Goal: Communication & Community: Answer question/provide support

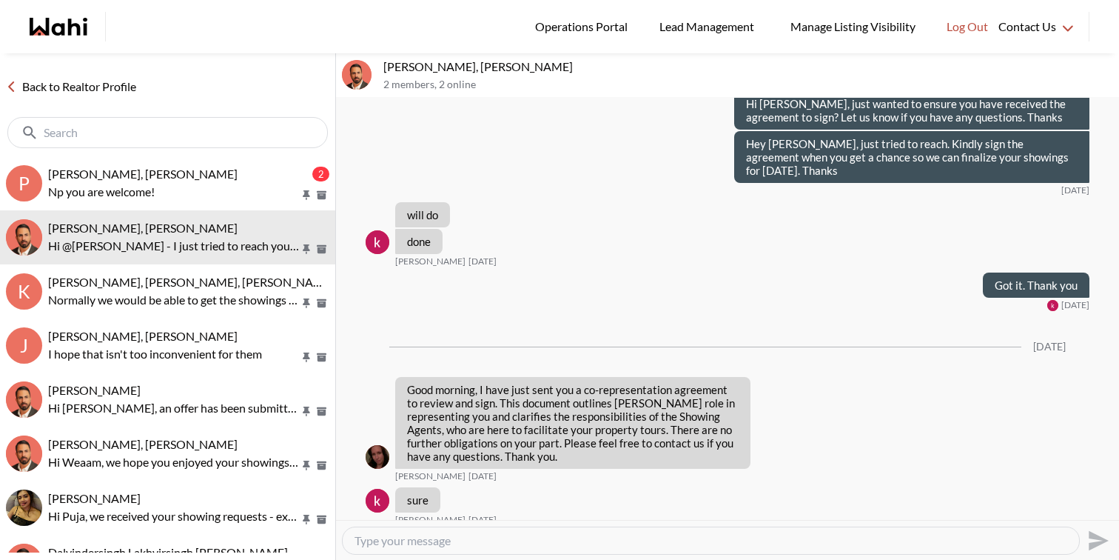
scroll to position [8857, 0]
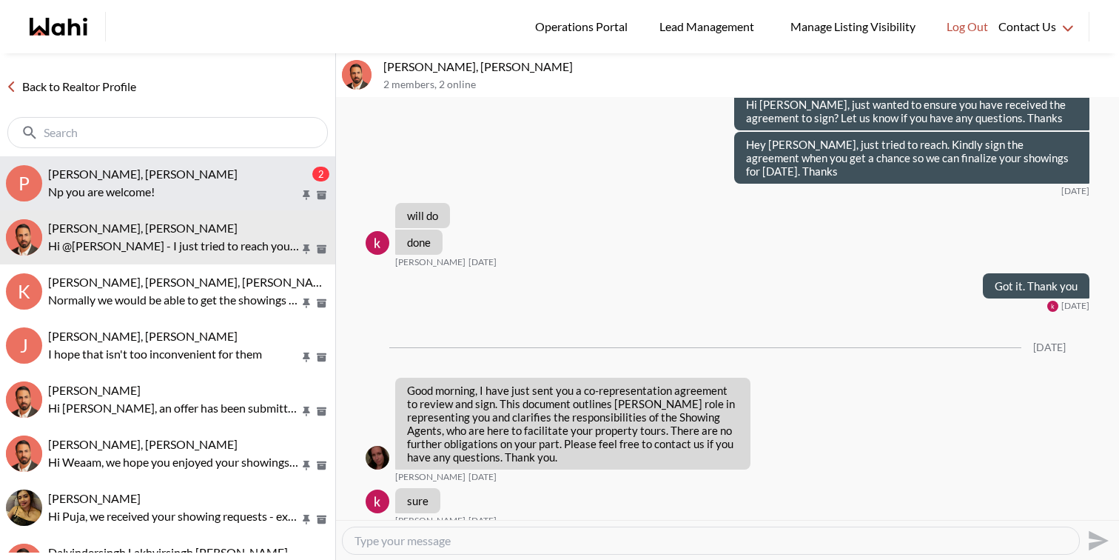
click at [156, 195] on p "Np you are welcome!" at bounding box center [174, 192] width 252 height 18
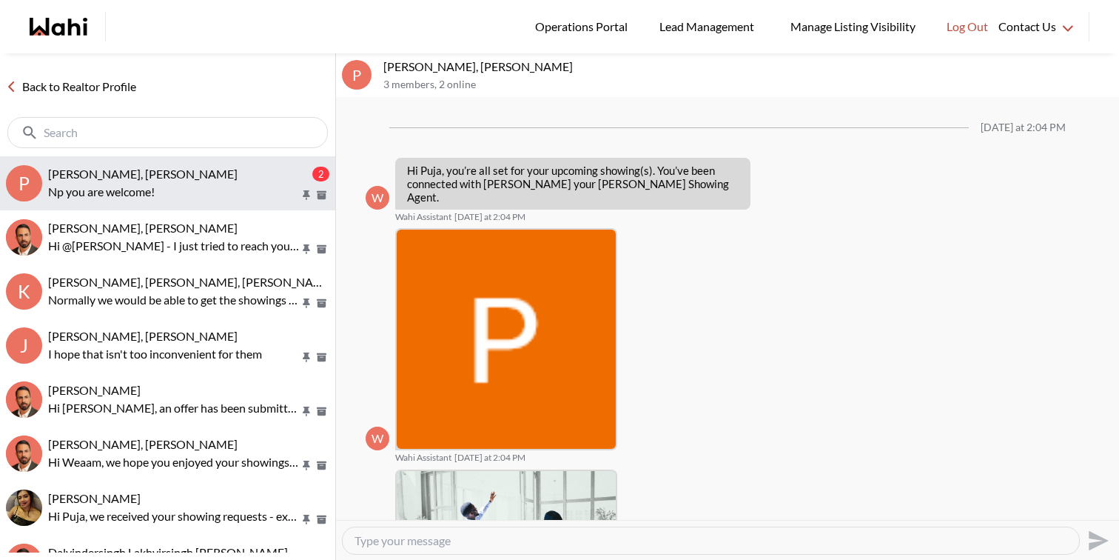
scroll to position [1282, 0]
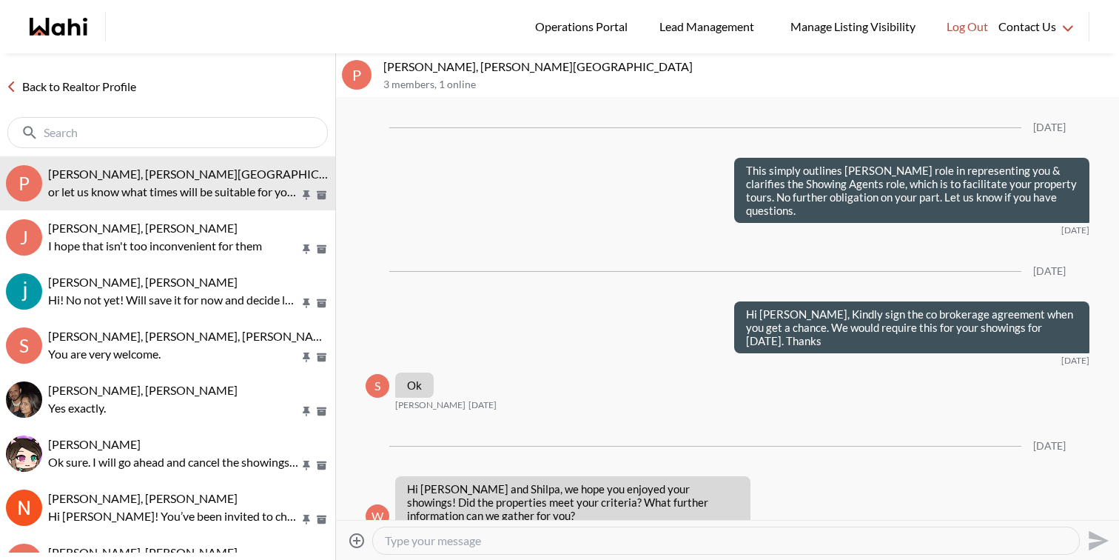
scroll to position [1619, 0]
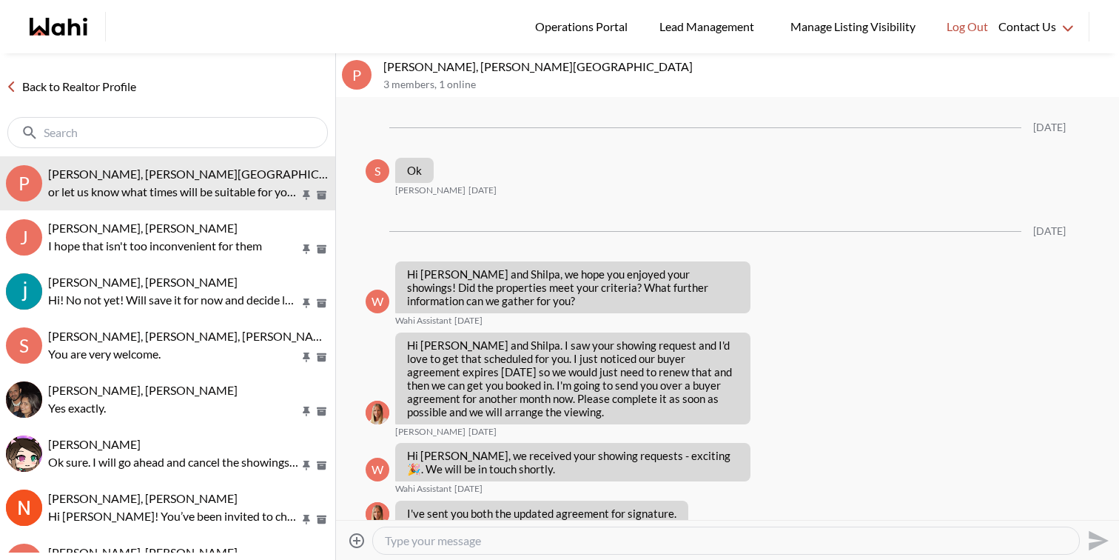
scroll to position [1371, 0]
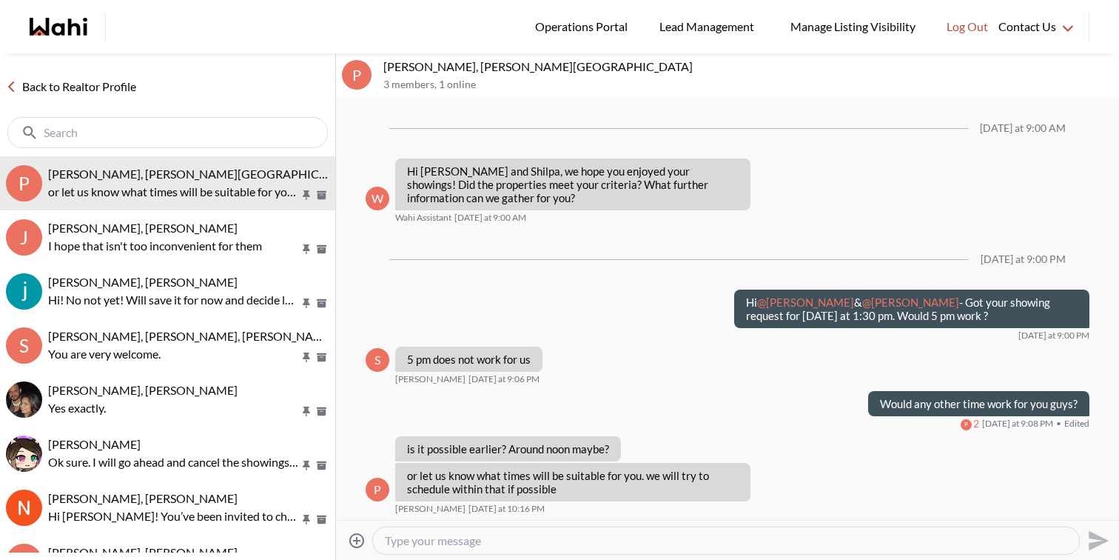
click at [78, 84] on link "Back to Realtor Profile" at bounding box center [71, 86] width 142 height 19
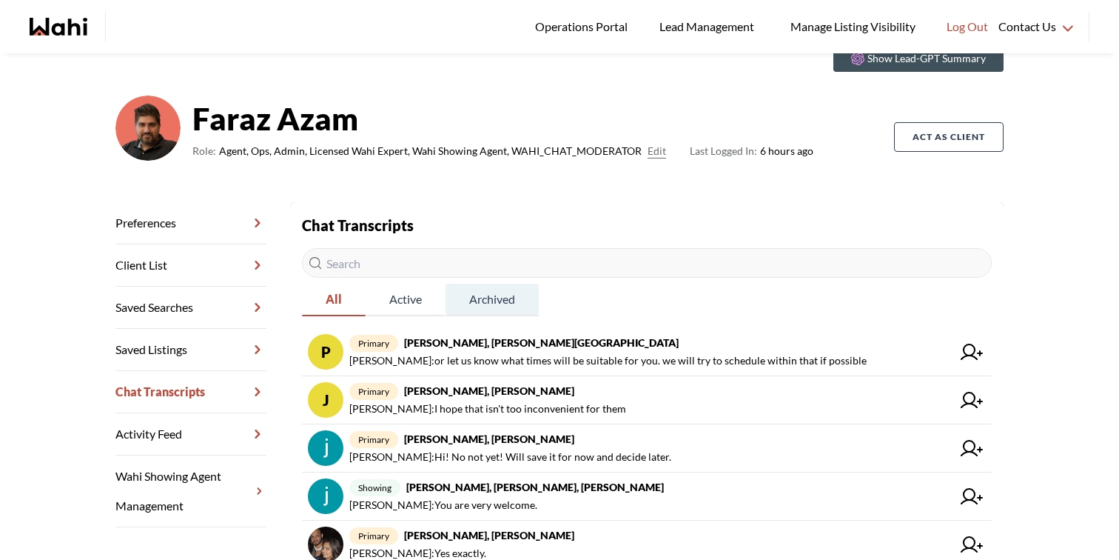
scroll to position [73, 0]
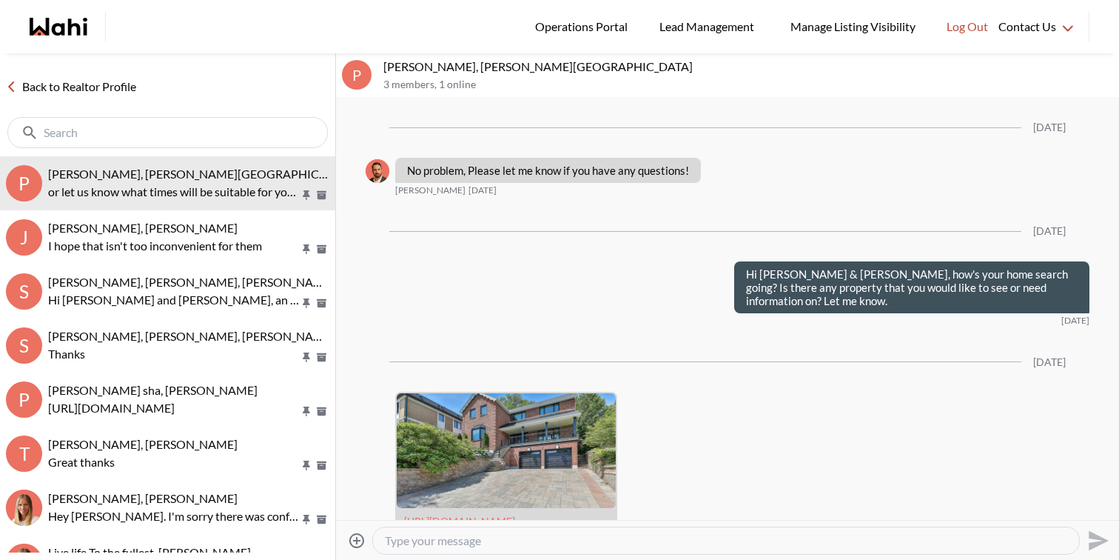
scroll to position [8455, 0]
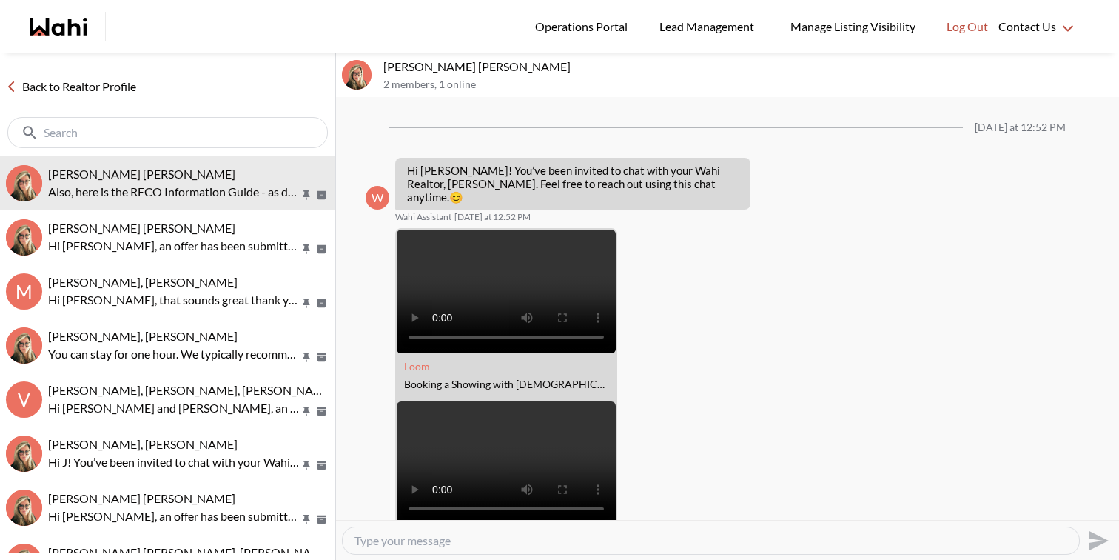
scroll to position [1197, 0]
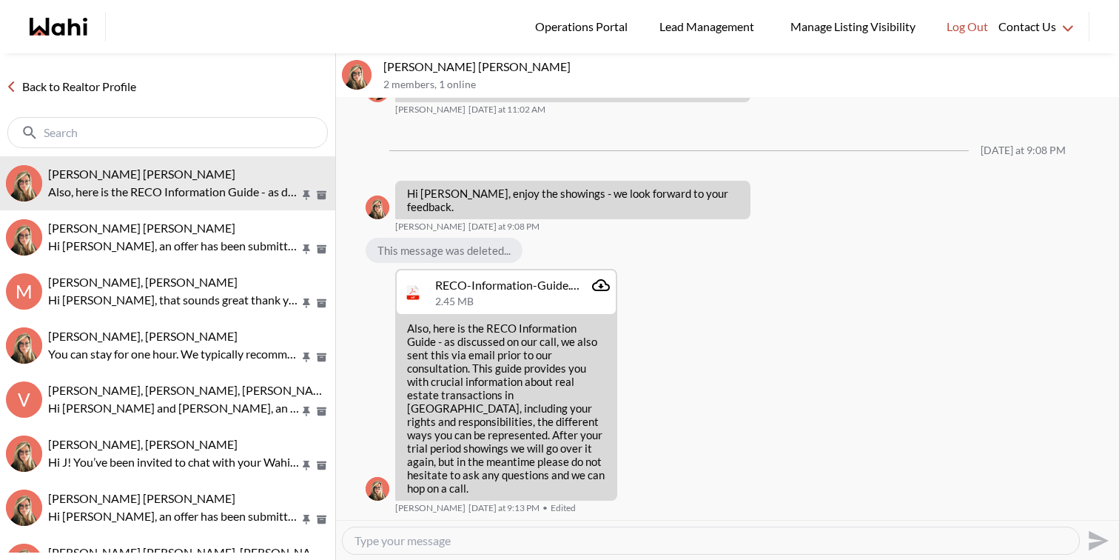
click at [84, 83] on link "Back to Realtor Profile" at bounding box center [71, 86] width 142 height 19
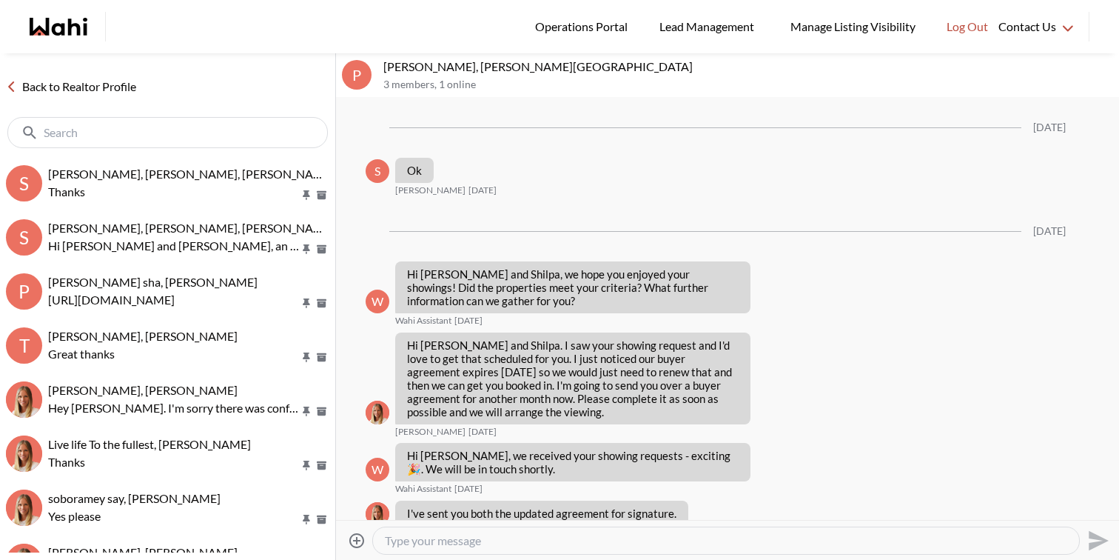
scroll to position [1371, 0]
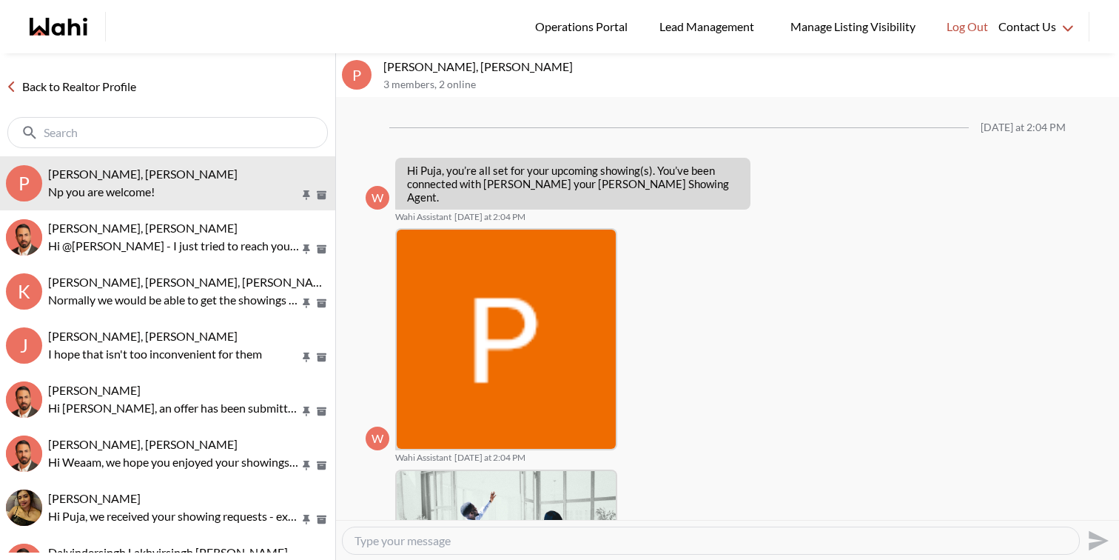
scroll to position [1282, 0]
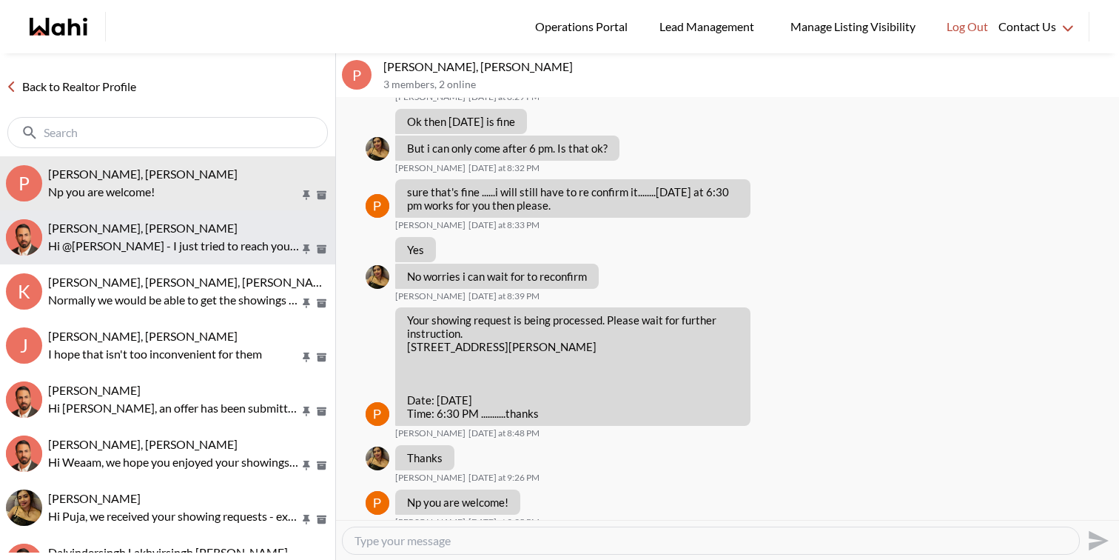
click at [187, 242] on p "Hi @[PERSON_NAME] - I just tried to reach you regarding your showing for [DATE]…" at bounding box center [174, 246] width 252 height 18
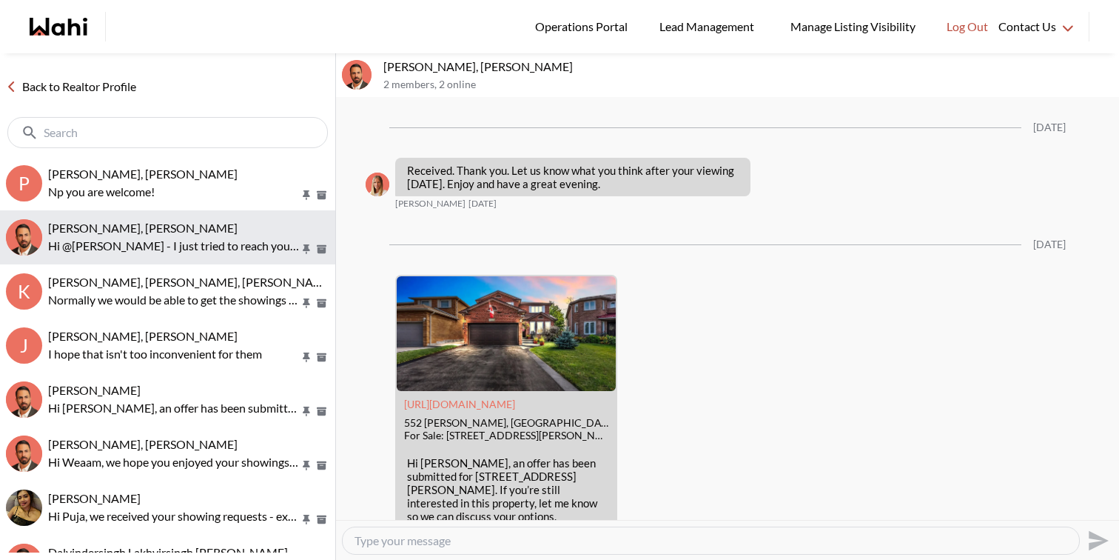
scroll to position [4520, 0]
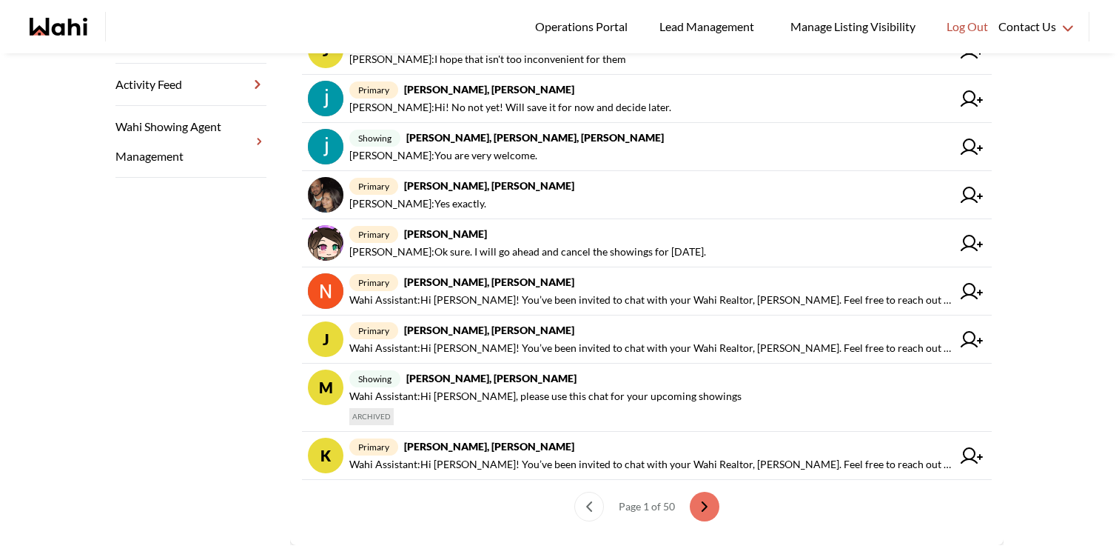
scroll to position [449, 0]
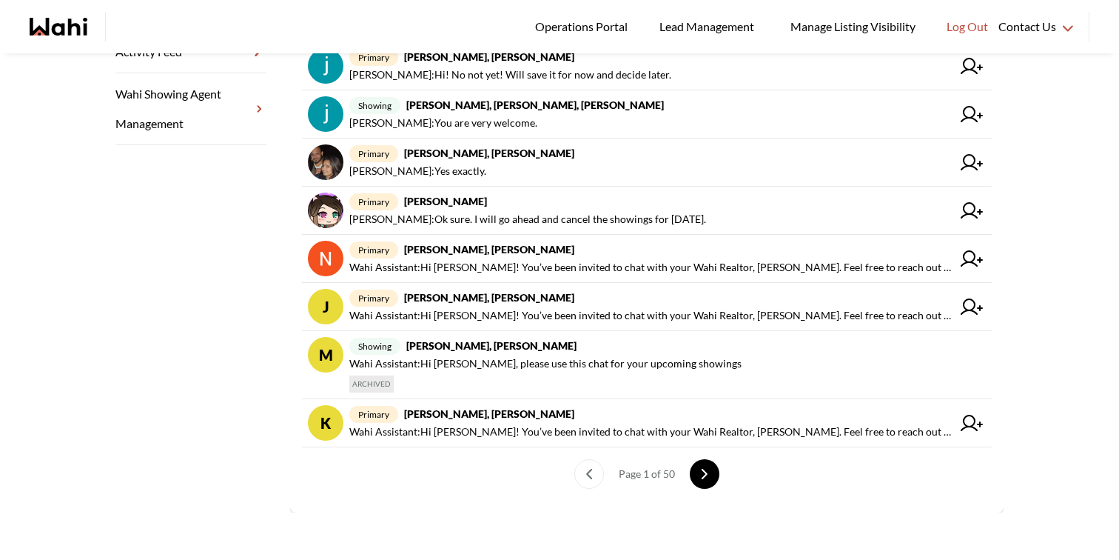
click at [707, 476] on icon "next page" at bounding box center [704, 473] width 10 height 10
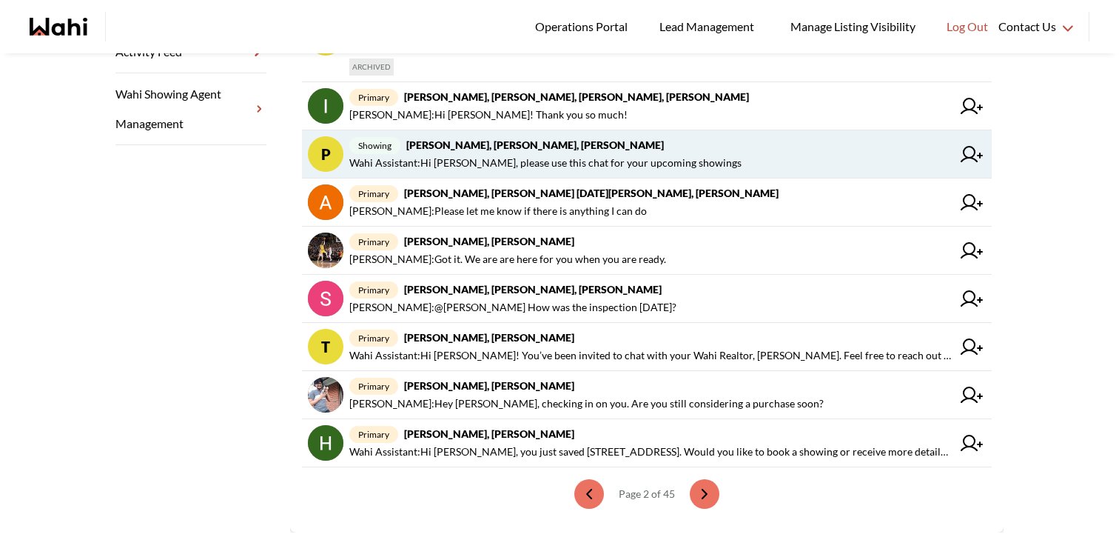
click at [693, 161] on span "Wahi Assistant : Hi Pradeep, please use this chat for your upcoming showings" at bounding box center [545, 163] width 392 height 18
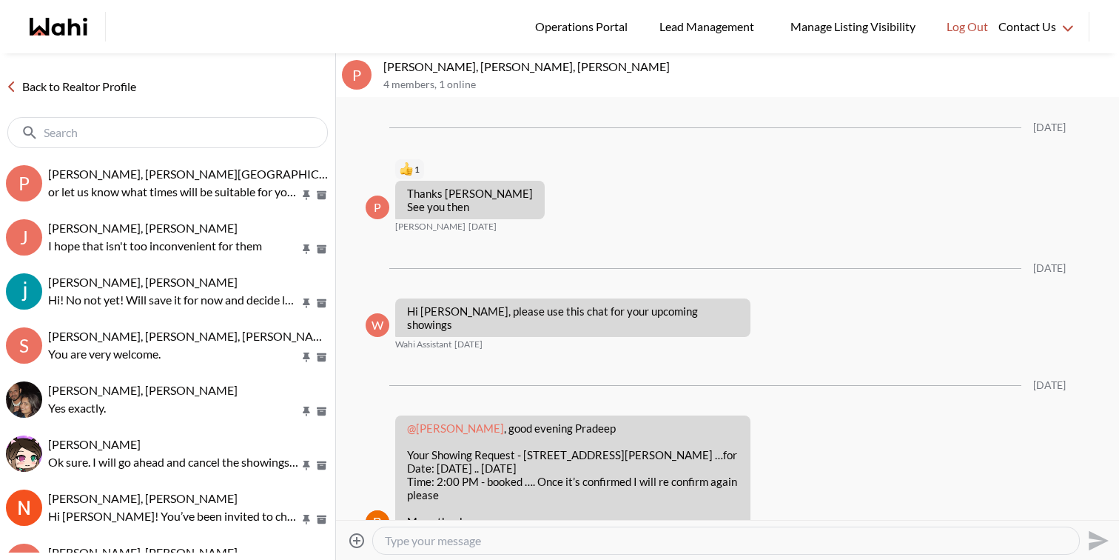
scroll to position [2527, 0]
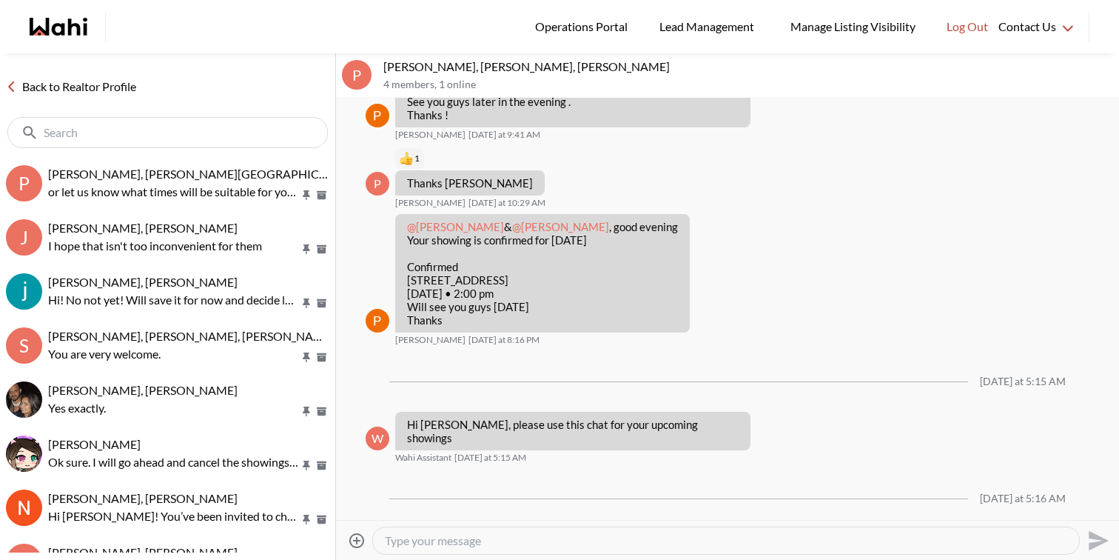
click at [61, 86] on link "Back to Realtor Profile" at bounding box center [71, 86] width 142 height 19
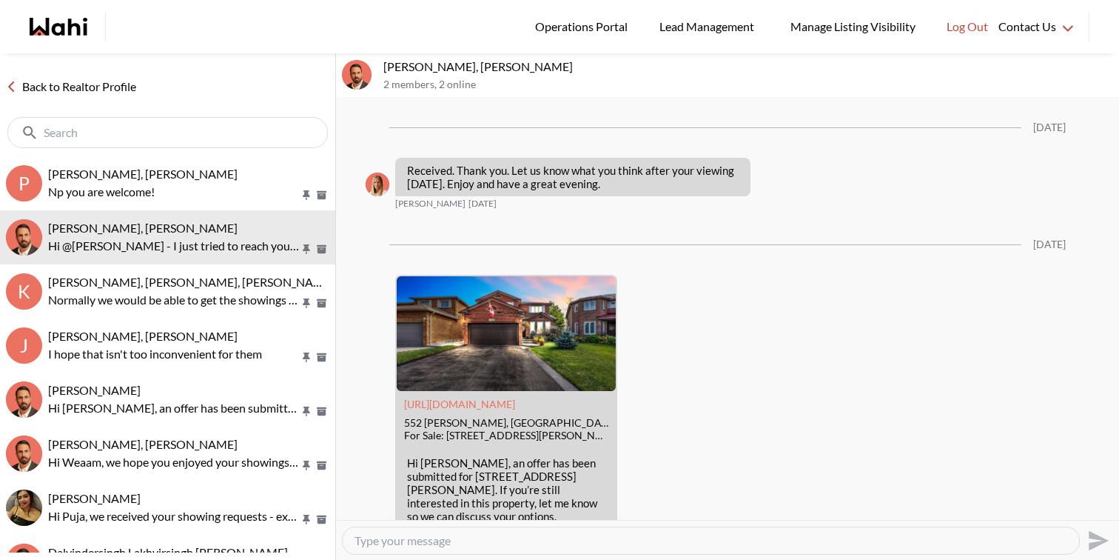
scroll to position [4520, 0]
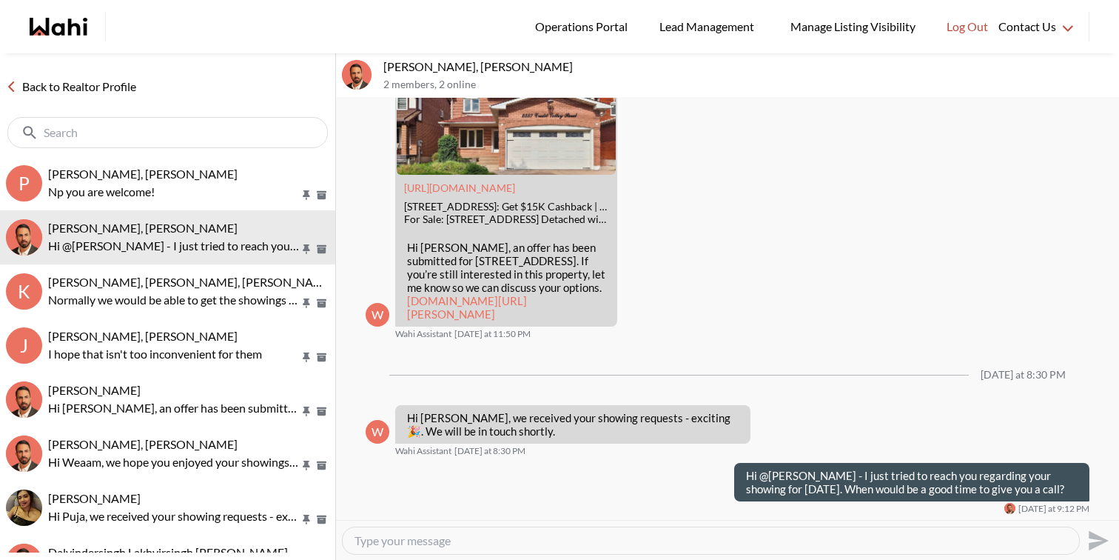
click at [561, 547] on textarea "Type your message" at bounding box center [711, 540] width 713 height 15
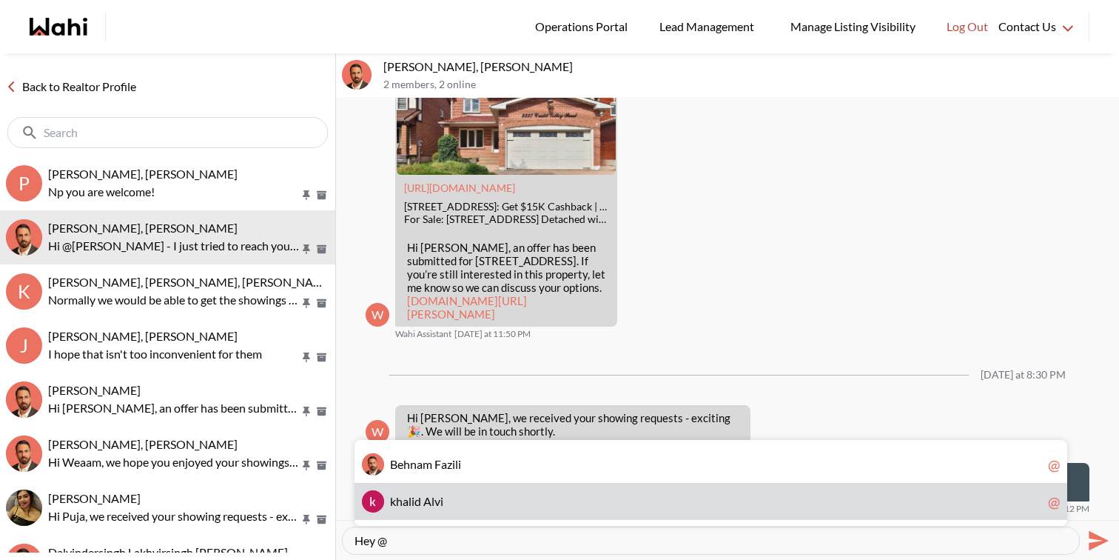
click at [543, 498] on span "k h a l i d A l v i" at bounding box center [716, 501] width 652 height 15
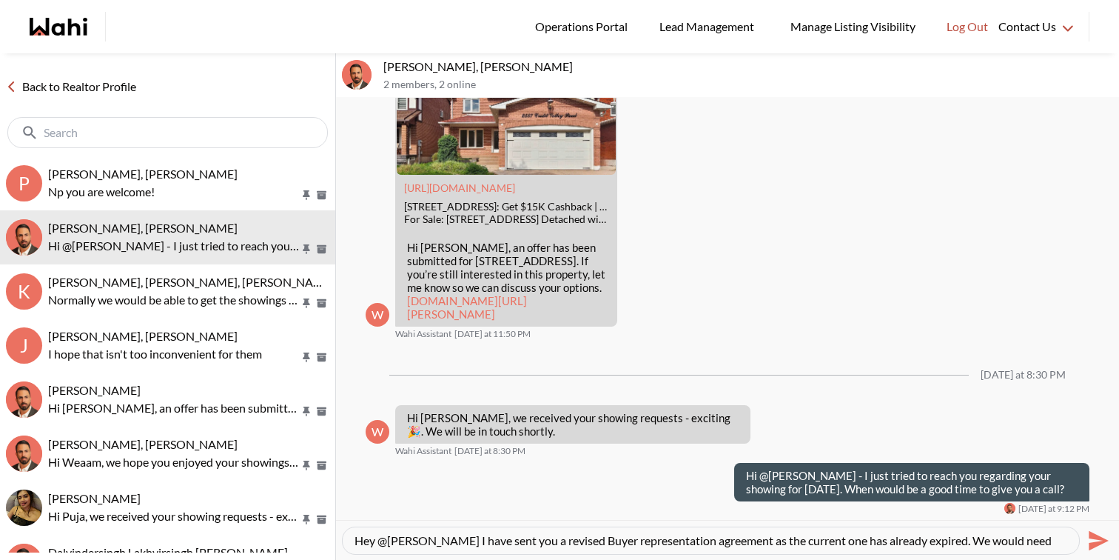
click at [579, 537] on textarea "Hey @khalid Alvi I have sent you a revised Buyer representation agreement as th…" at bounding box center [711, 540] width 713 height 15
click at [757, 540] on textarea "Hey @khalid Alvi I have sent you a revised buyer representation agreement as th…" at bounding box center [711, 540] width 713 height 15
click at [742, 541] on textarea "Hey @khalid Alvi I have sent you a revised buyer representation agreement as th…" at bounding box center [711, 540] width 713 height 15
click at [1049, 541] on textarea "Hey @khalid Alvi I have sent you a revised buyer representation agreement same …" at bounding box center [711, 540] width 713 height 15
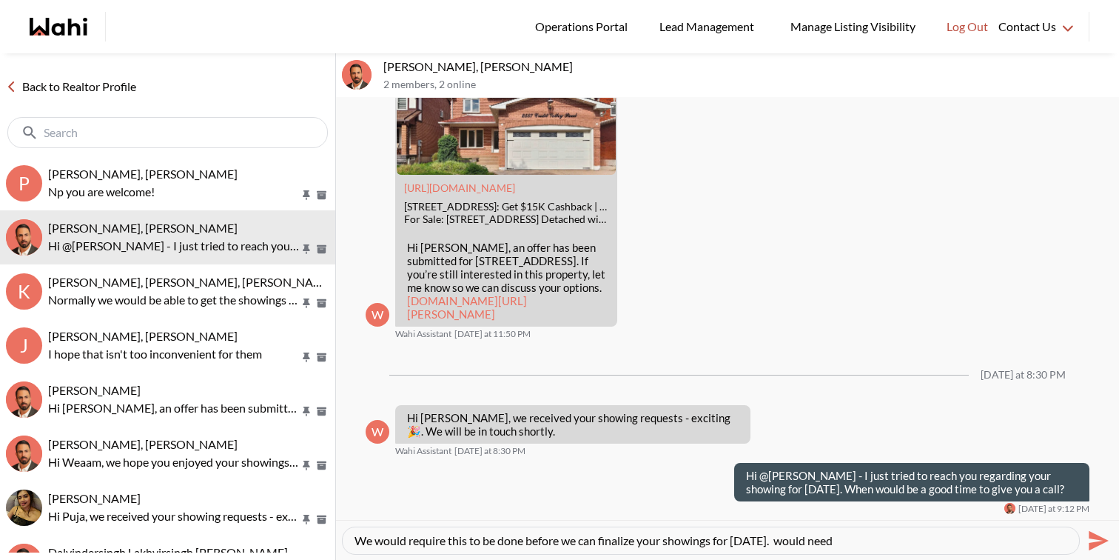
drag, startPoint x: 848, startPoint y: 541, endPoint x: 776, endPoint y: 542, distance: 71.8
click at [776, 542] on textarea "Hey @khalid Alvi I have sent you a revised buyer representation agreement same …" at bounding box center [711, 540] width 713 height 15
type textarea "Hey @khalid Alvi I have sent you a revised buyer representation agreement same …"
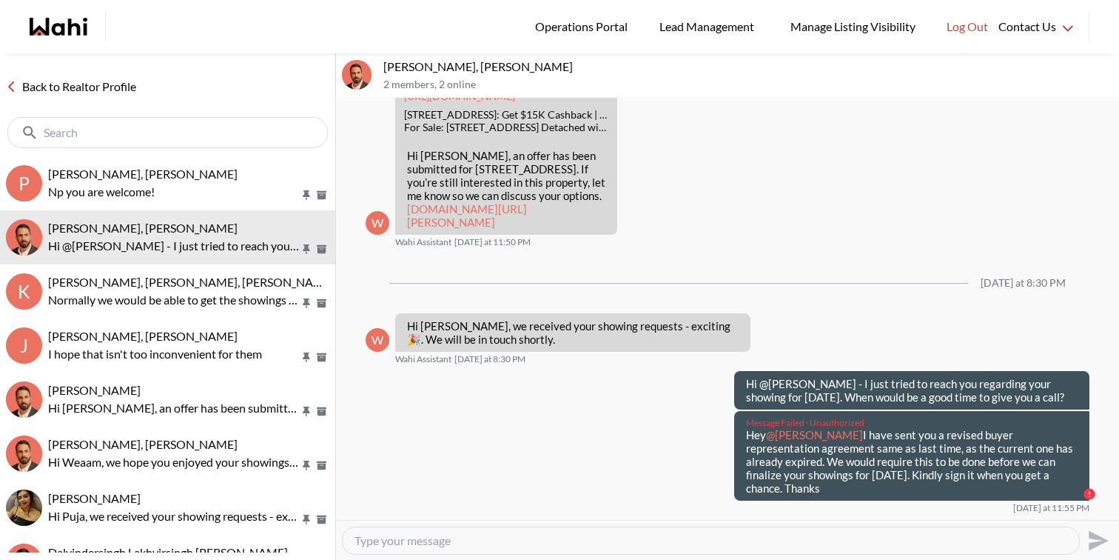
drag, startPoint x: 1067, startPoint y: 499, endPoint x: 745, endPoint y: 460, distance: 324.3
click at [745, 460] on div "Message Failed · Unauthorized Hey @khalid Alvi I have sent you a revised buyer …" at bounding box center [911, 456] width 355 height 90
copy p "Hey @khalid Alvi I have sent you a revised buyer representation agreement same …"
click at [843, 535] on textarea "Type your message" at bounding box center [711, 540] width 713 height 15
paste textarea "Hey @khalid Alvi I have sent you a revised buyer representation agreement same …"
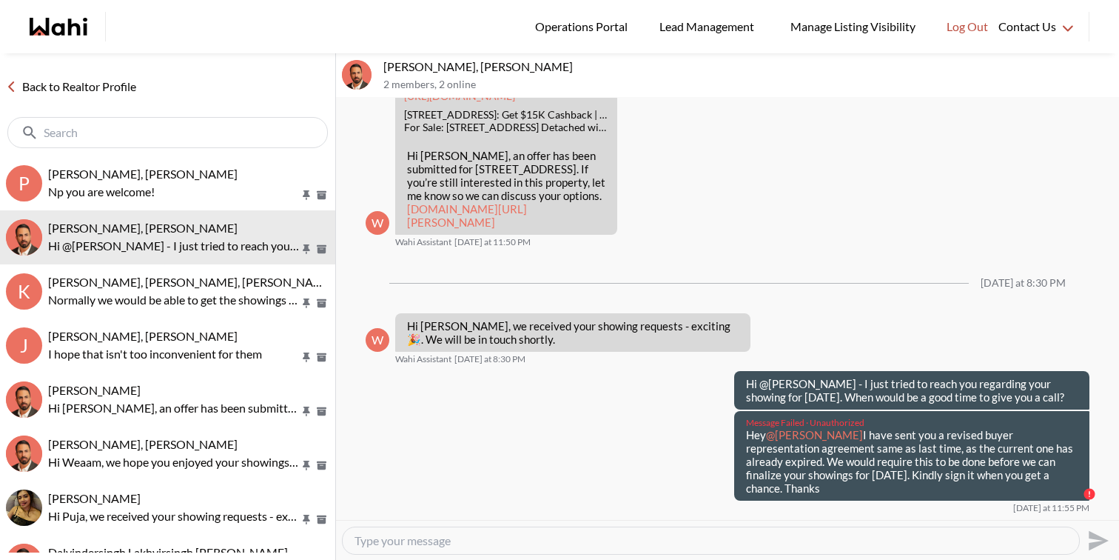
type textarea "Hey @khalid Alvi I have sent you a revised buyer representation agreement same …"
